Goal: Task Accomplishment & Management: Use online tool/utility

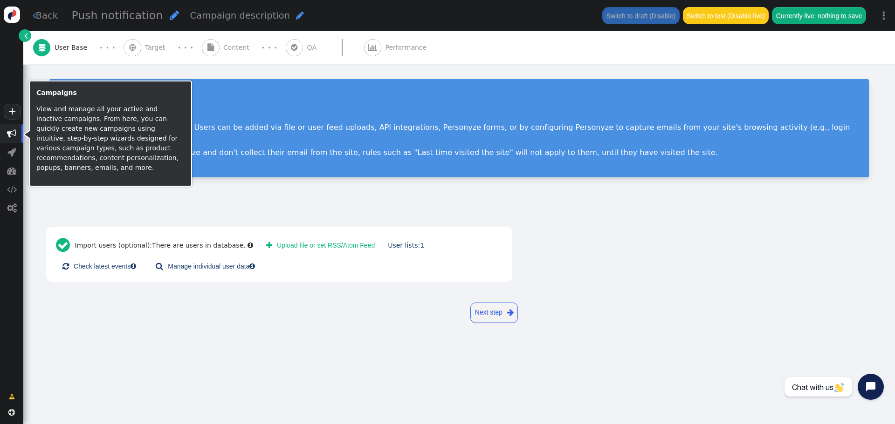
click at [16, 131] on span "" at bounding box center [11, 133] width 9 height 9
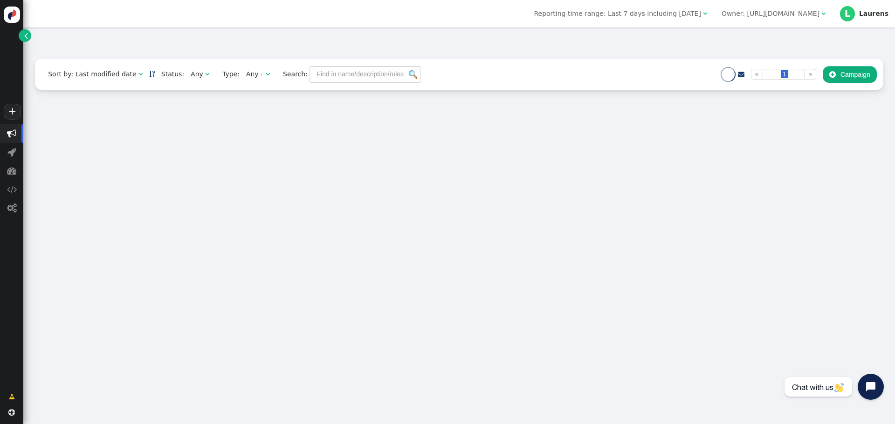
click at [798, 14] on div "Owner: [URL][DOMAIN_NAME]" at bounding box center [770, 14] width 98 height 10
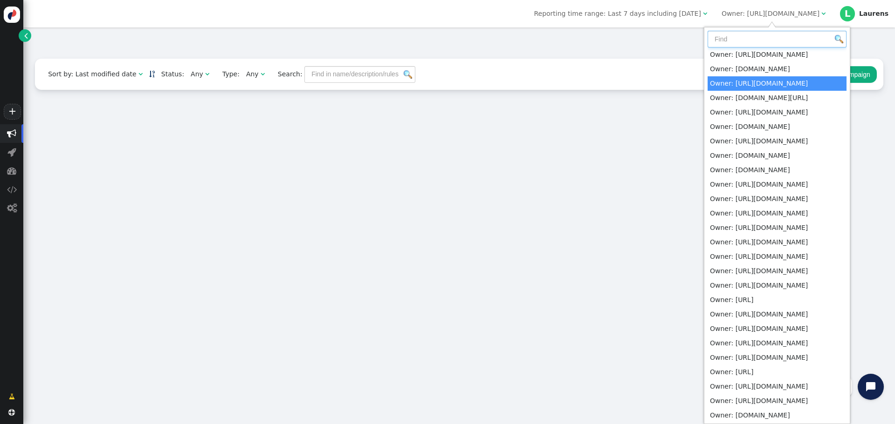
click at [764, 48] on input "text" at bounding box center [776, 39] width 139 height 17
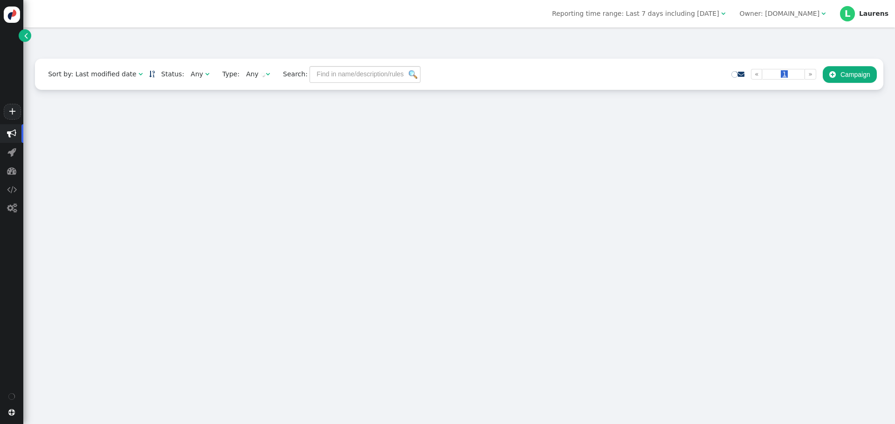
click at [797, 20] on span "Owner: castelijnenbeerens.com " at bounding box center [782, 13] width 99 height 15
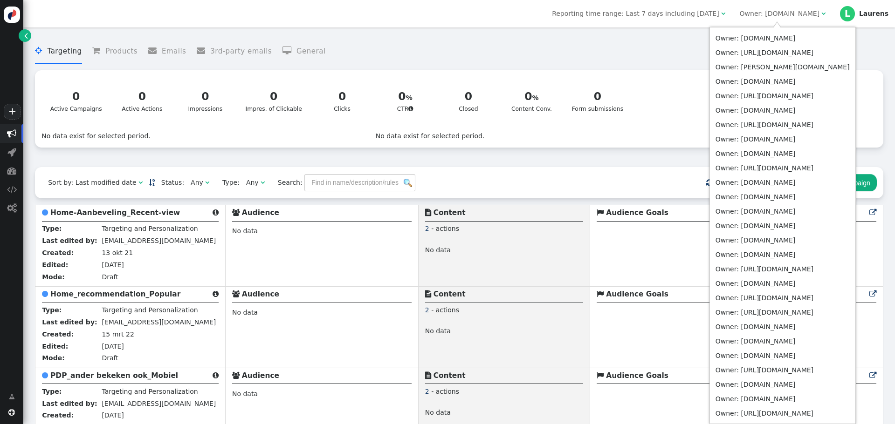
scroll to position [436, 0]
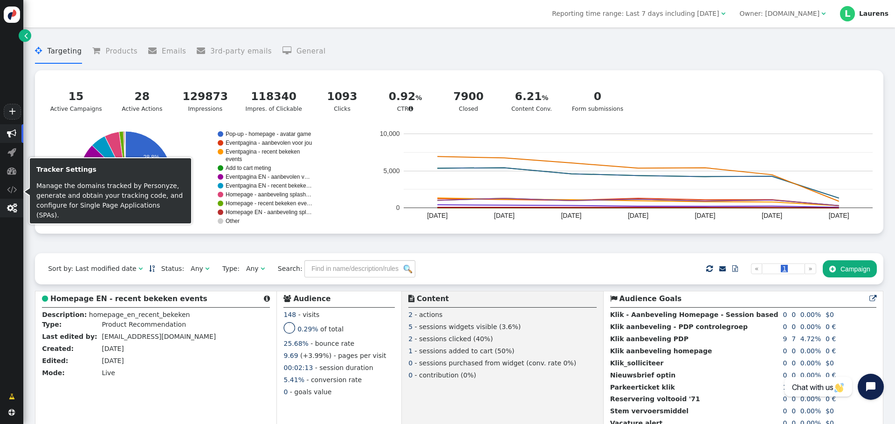
click at [11, 210] on span "" at bounding box center [12, 208] width 10 height 9
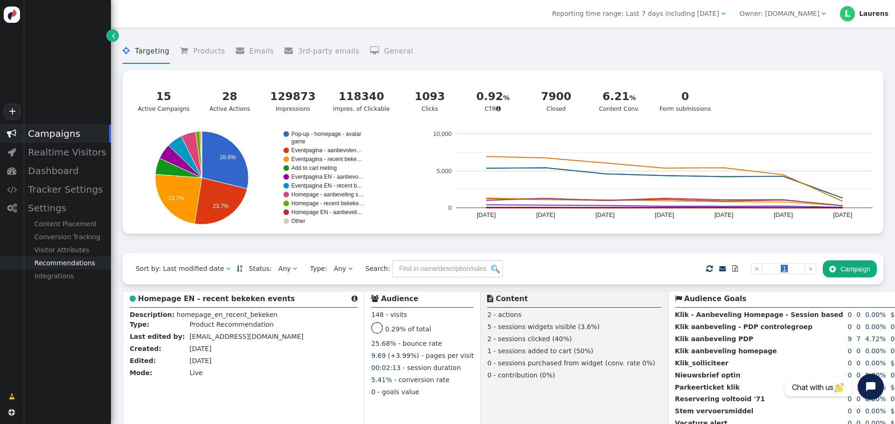
click at [66, 265] on div "Recommendations" at bounding box center [67, 263] width 88 height 13
click at [81, 280] on div "Product Catalog" at bounding box center [67, 276] width 88 height 13
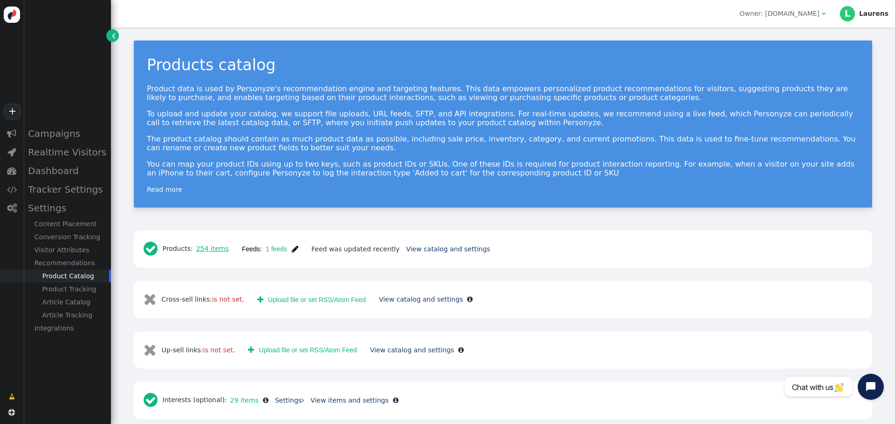
click at [218, 253] on link "254 items" at bounding box center [211, 248] width 36 height 7
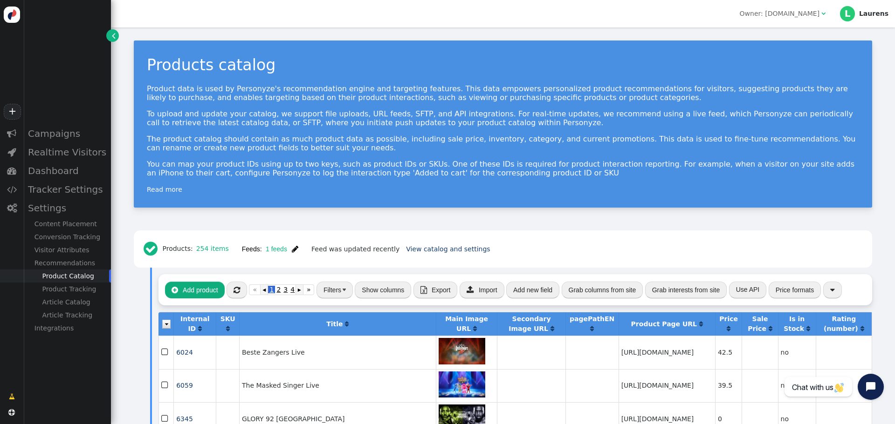
click at [374, 292] on button "Show columns" at bounding box center [383, 290] width 56 height 17
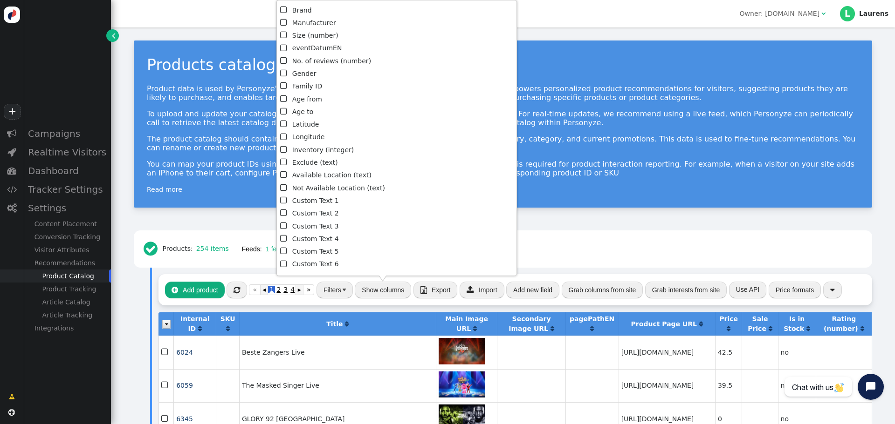
scroll to position [419, 0]
click at [316, 237] on li " Custom Text 5" at bounding box center [396, 239] width 233 height 13
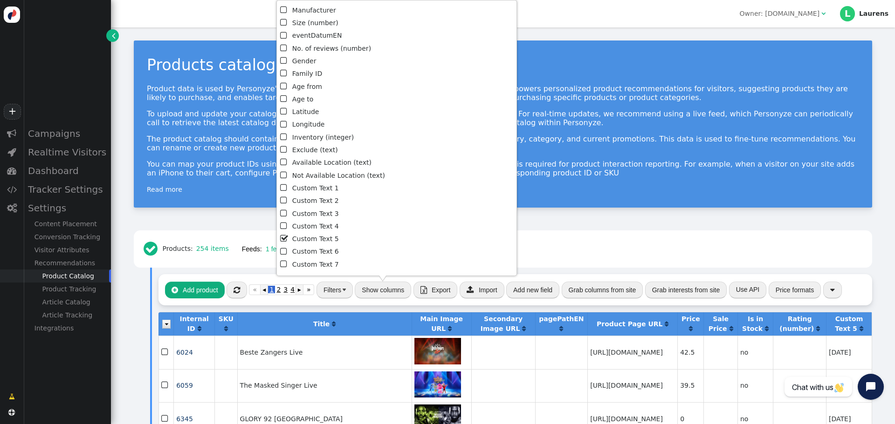
click at [615, 247] on div " Products: 254 items Feeds: 1 feeds  Feed was updated recently View catalog a…" at bounding box center [502, 249] width 725 height 25
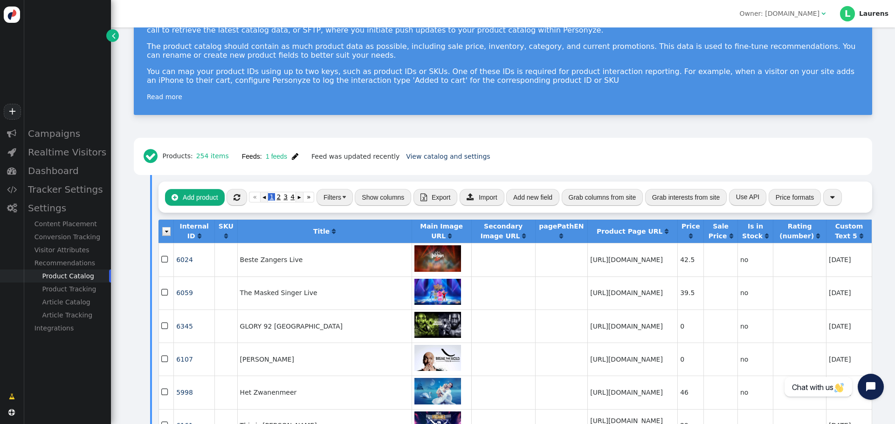
scroll to position [93, 0]
click at [859, 238] on span "" at bounding box center [861, 236] width 4 height 7
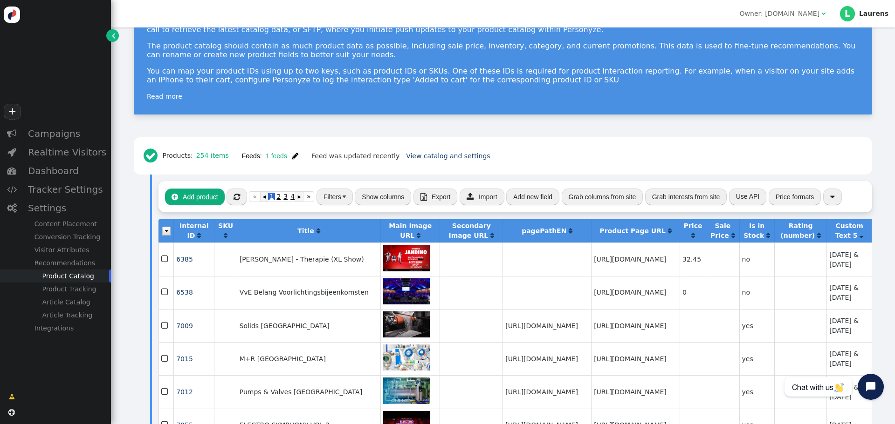
scroll to position [93, 30]
drag, startPoint x: 739, startPoint y: 335, endPoint x: 894, endPoint y: 335, distance: 154.7
click at [863, 239] on span "" at bounding box center [861, 236] width 4 height 7
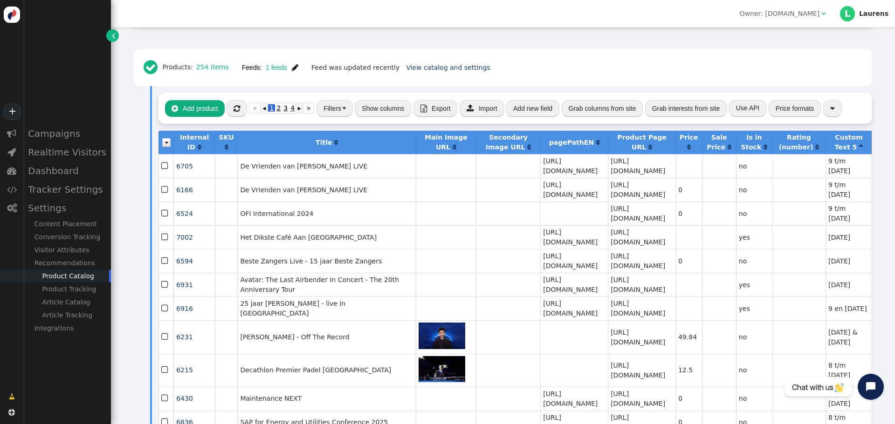
scroll to position [93, 0]
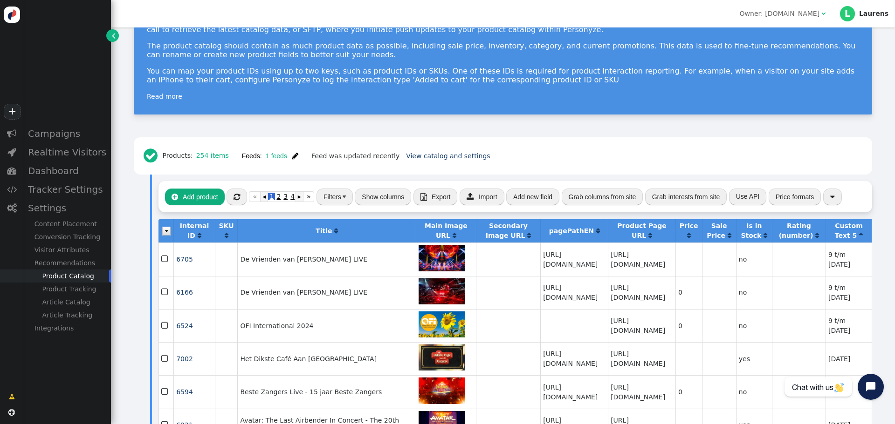
click at [331, 199] on button "Filters" at bounding box center [334, 197] width 36 height 17
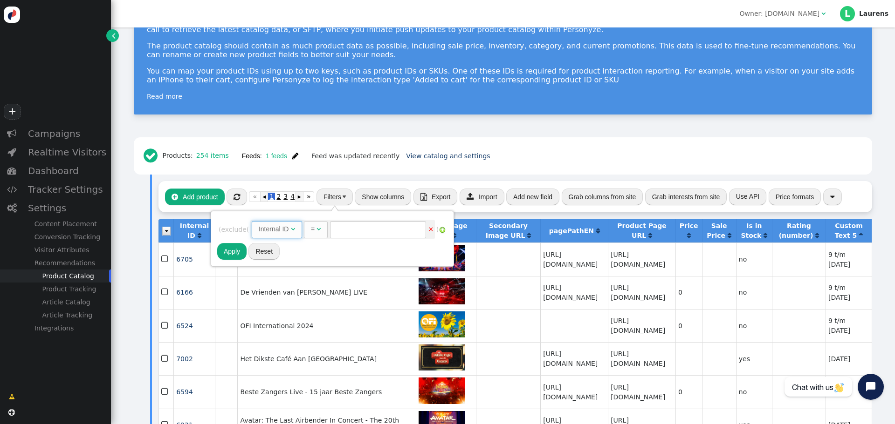
click at [295, 232] on span "" at bounding box center [293, 229] width 4 height 7
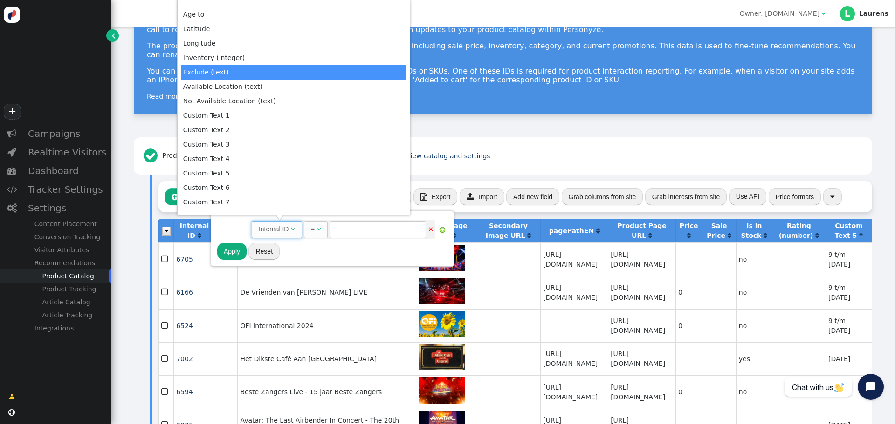
scroll to position [606, 0]
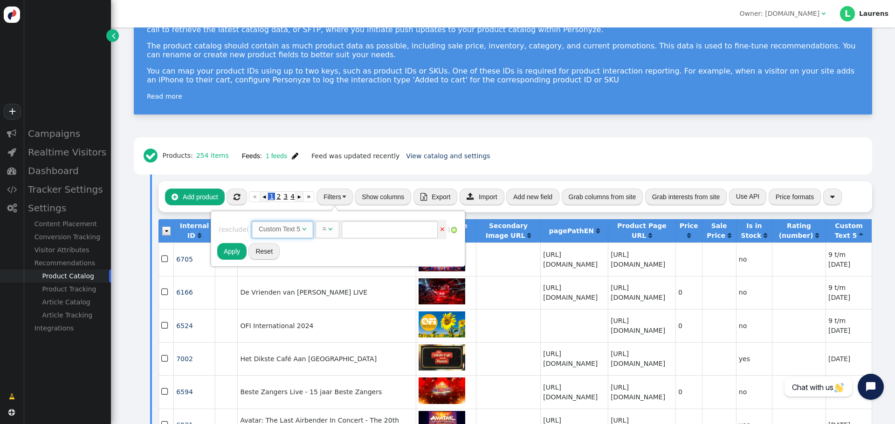
click at [326, 229] on div "=" at bounding box center [324, 230] width 4 height 10
click at [385, 233] on input "text" at bounding box center [411, 229] width 96 height 17
type input "september 2025"
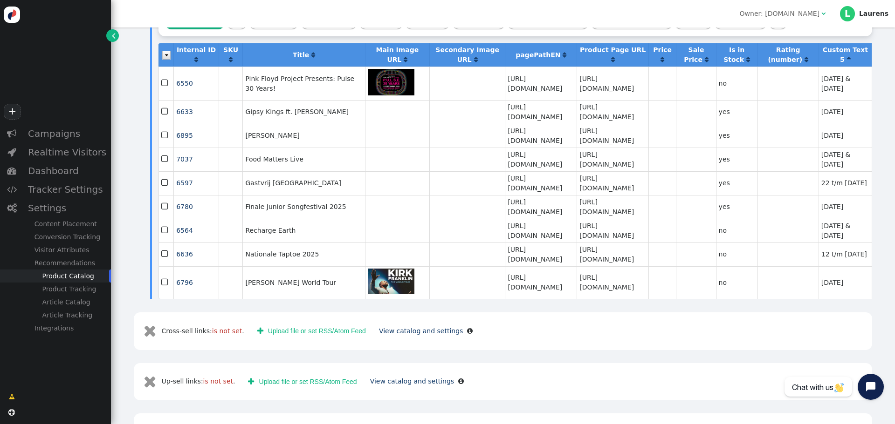
scroll to position [280, 0]
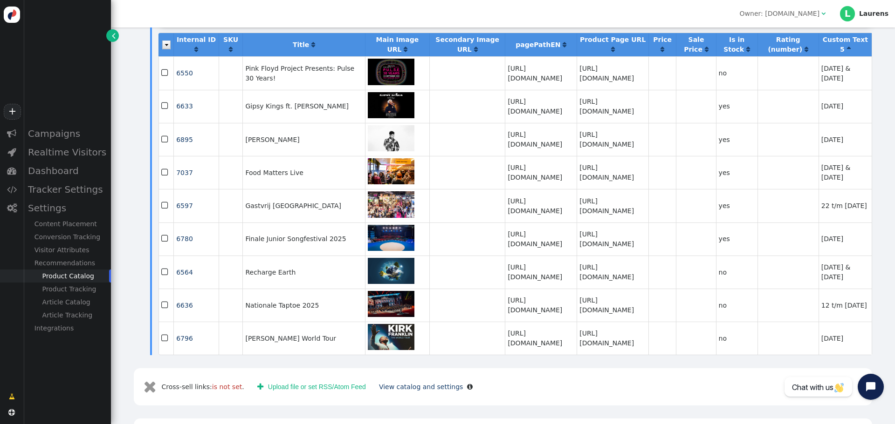
click at [249, 244] on td "Finale Junior Songfestival 2025" at bounding box center [303, 239] width 122 height 33
